Goal: Information Seeking & Learning: Understand process/instructions

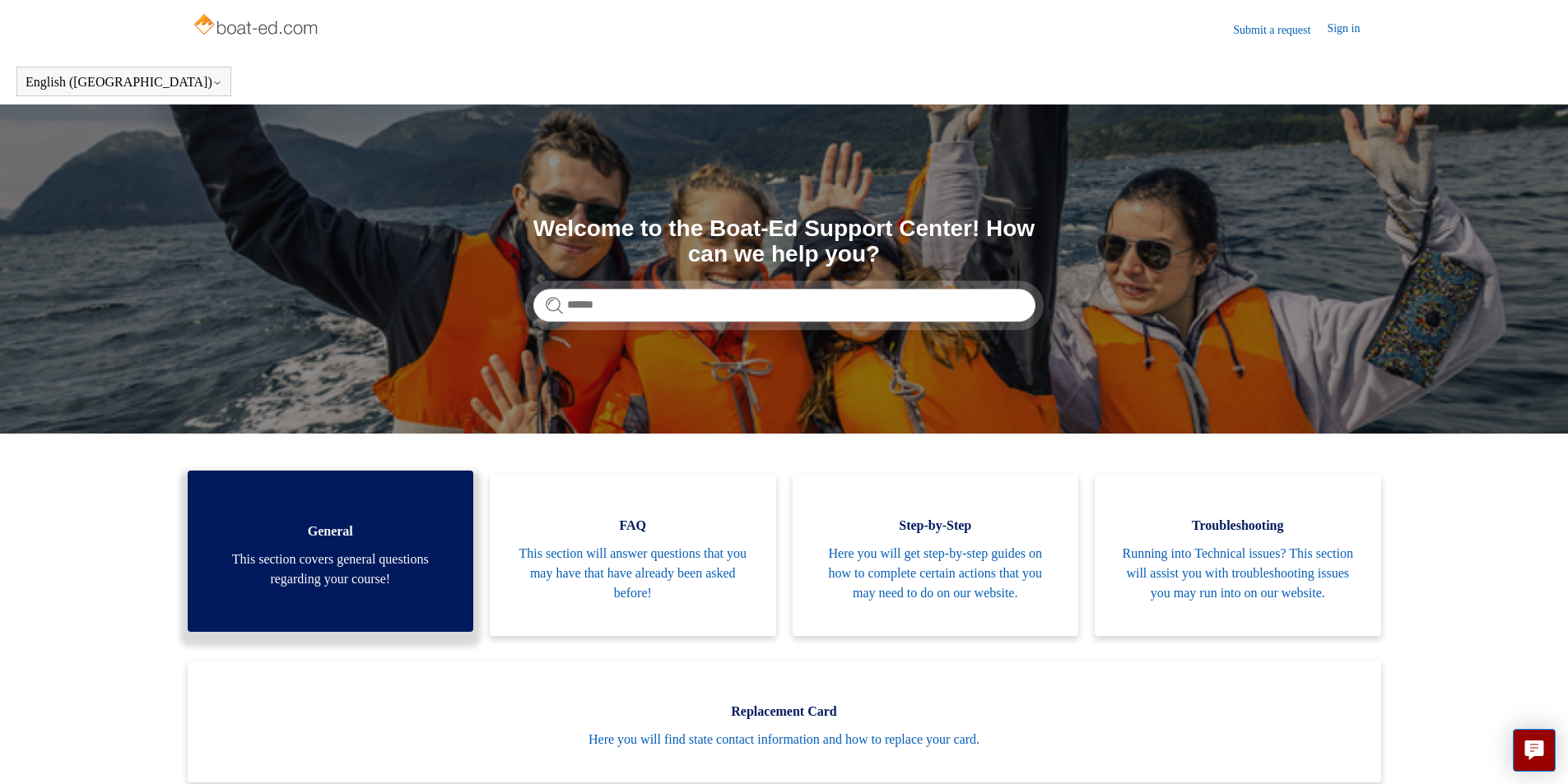
click at [458, 562] on link "General This section covers general questions regarding your course!" at bounding box center [331, 551] width 287 height 161
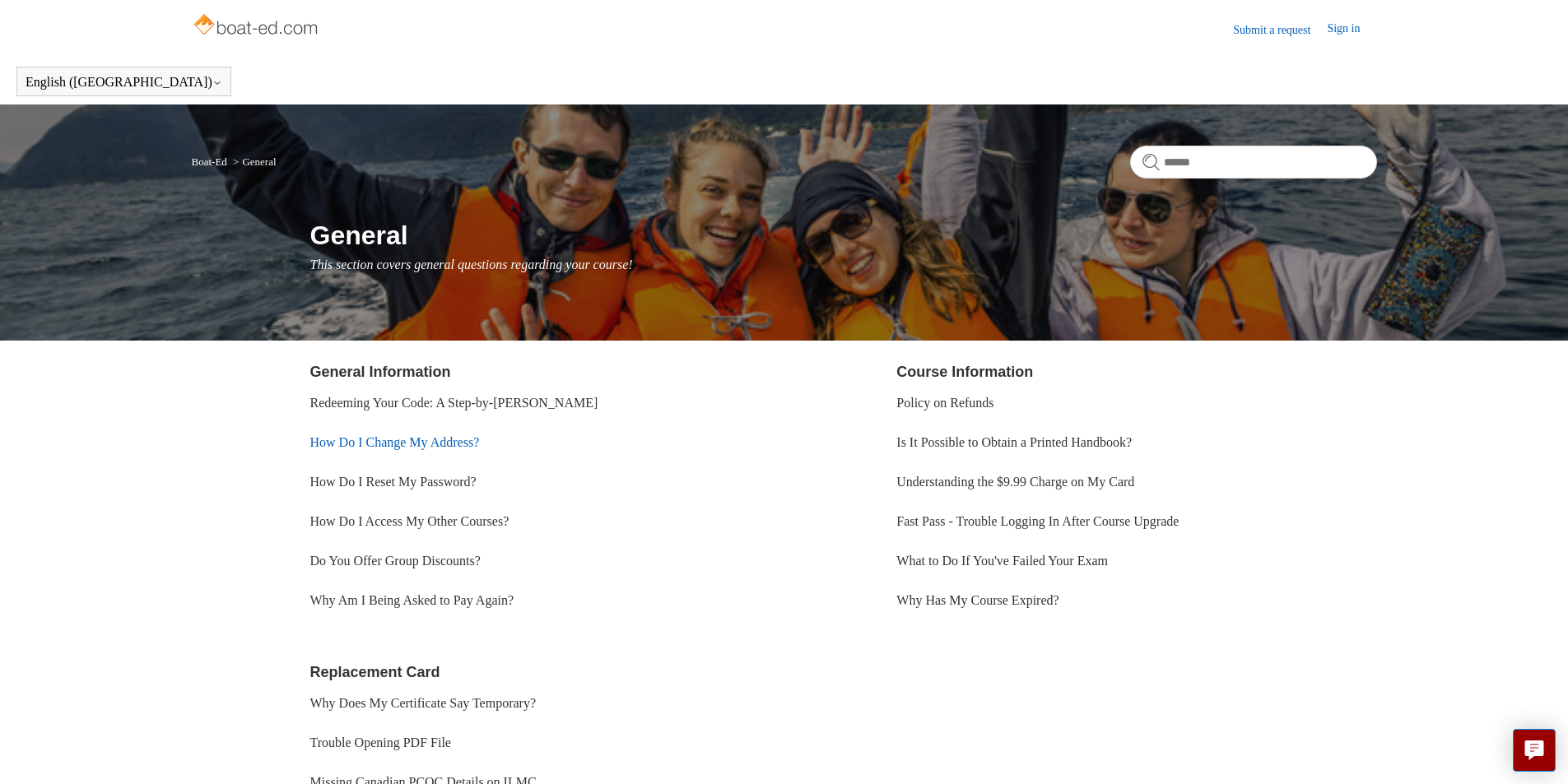
click at [450, 448] on link "How Do I Change My Address?" at bounding box center [394, 443] width 169 height 14
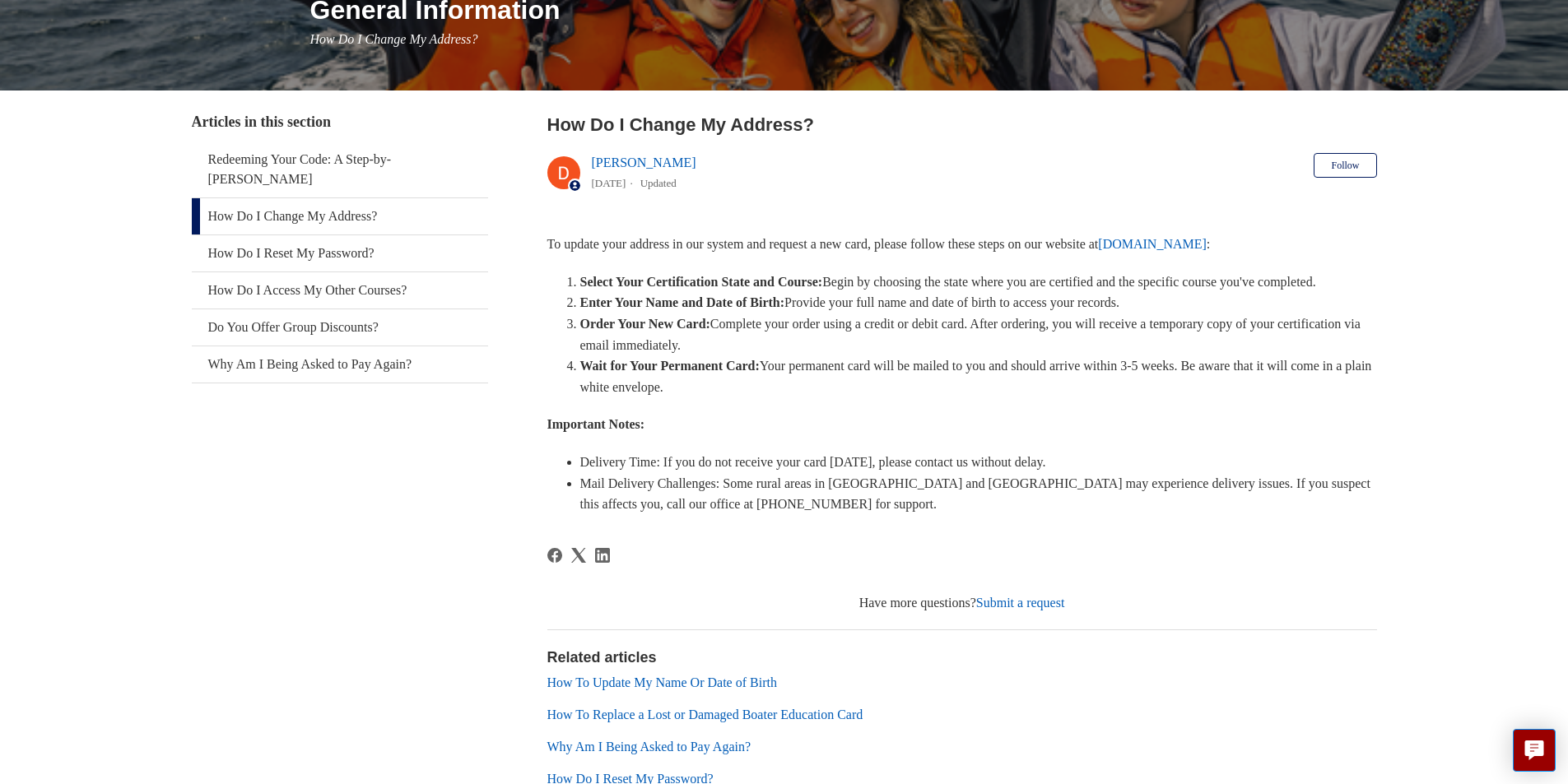
scroll to position [352, 0]
